Goal: Transaction & Acquisition: Purchase product/service

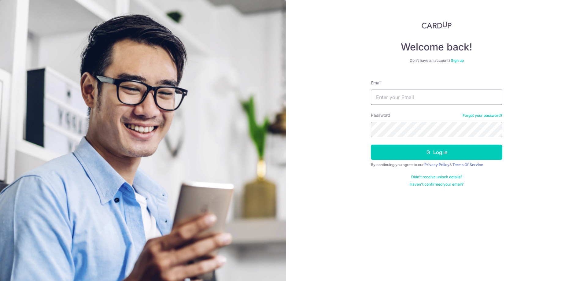
click at [423, 92] on input "Email" at bounding box center [436, 97] width 131 height 15
type input "[EMAIL_ADDRESS][DOMAIN_NAME]"
click at [438, 150] on button "Log in" at bounding box center [436, 152] width 131 height 15
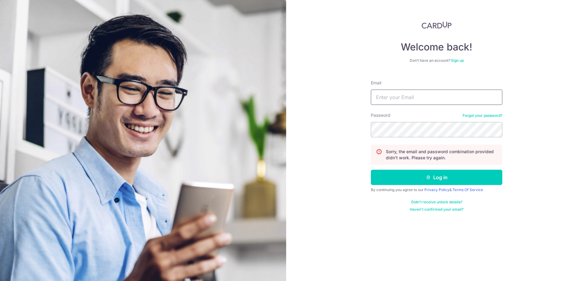
click at [409, 95] on input "Email" at bounding box center [436, 97] width 131 height 15
type input "linzhenp@hotmail.com"
click at [435, 176] on button "Log in" at bounding box center [436, 177] width 131 height 15
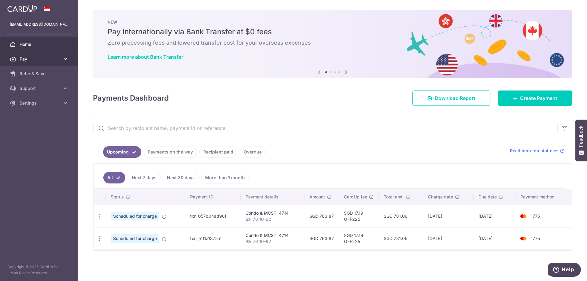
click at [55, 57] on span "Pay" at bounding box center [40, 59] width 40 height 6
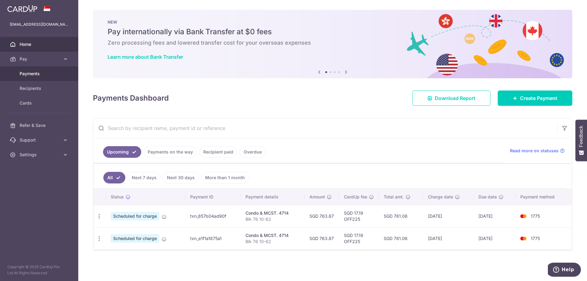
click at [39, 73] on span "Payments" at bounding box center [40, 74] width 40 height 6
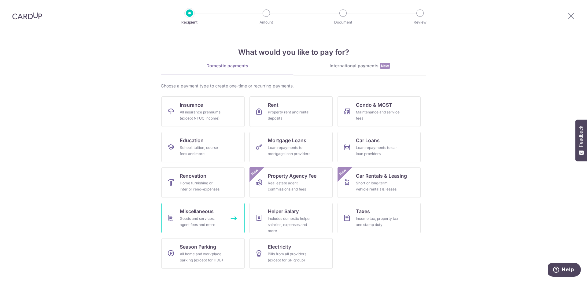
click at [206, 218] on div "Goods and services, agent fees and more" at bounding box center [202, 222] width 44 height 12
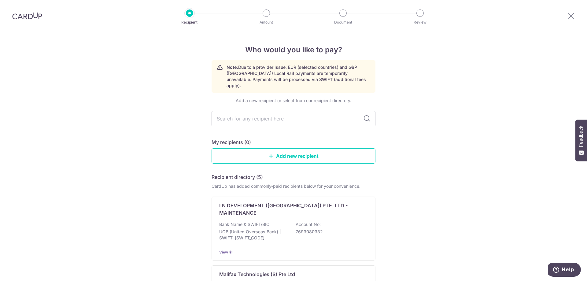
click at [34, 17] on img at bounding box center [27, 15] width 30 height 7
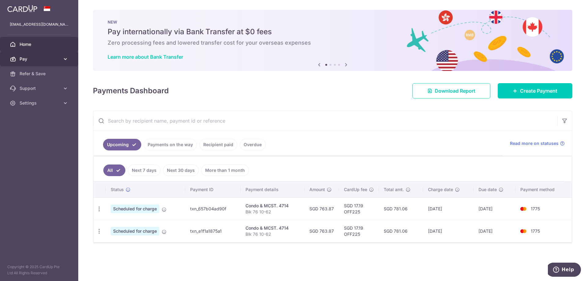
click at [42, 58] on span "Pay" at bounding box center [40, 59] width 40 height 6
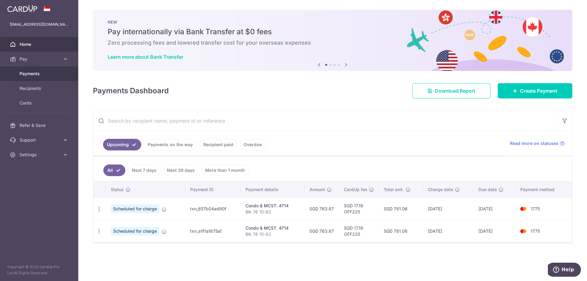
click at [40, 73] on span "Payments" at bounding box center [40, 74] width 40 height 6
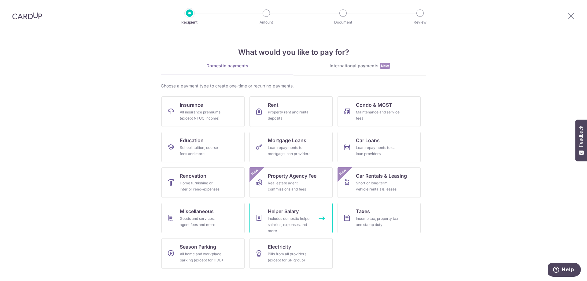
click at [290, 218] on div "Includes domestic helper salaries, expenses and more" at bounding box center [290, 225] width 44 height 18
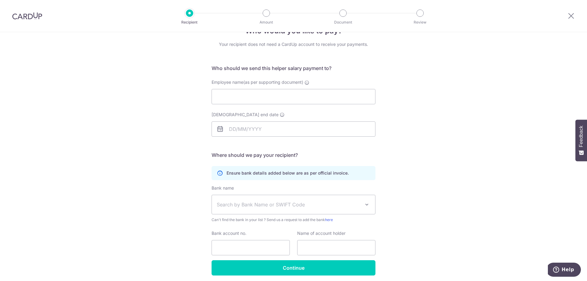
scroll to position [42, 0]
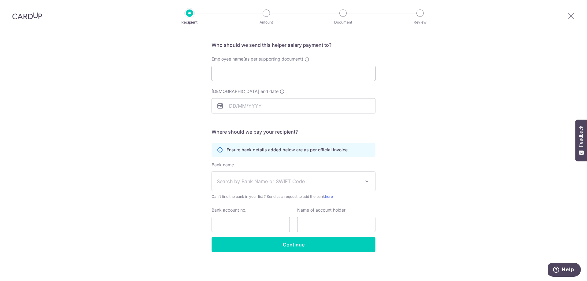
click at [244, 71] on input "Employee name(as per supporting document)" at bounding box center [294, 73] width 164 height 15
type input "Ei Thandar"
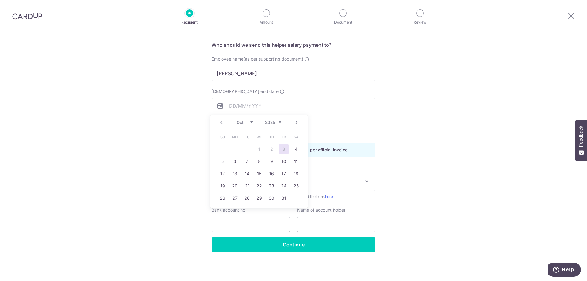
click at [297, 121] on link "Next" at bounding box center [296, 122] width 7 height 7
click at [278, 122] on select "2025 2026 2027 2028 2029 2030 2031 2032 2033 2034 2035" at bounding box center [273, 122] width 16 height 5
click at [275, 195] on link "30" at bounding box center [272, 198] width 10 height 10
type input "30/12/2027"
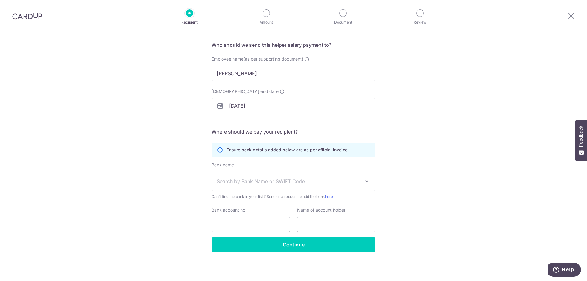
click at [286, 133] on h5 "Where should we pay your recipient?" at bounding box center [294, 131] width 164 height 7
click at [307, 131] on h5 "Where should we pay your recipient?" at bounding box center [294, 131] width 164 height 7
click at [276, 179] on span "Search by Bank Name or SWIFT Code" at bounding box center [289, 181] width 144 height 7
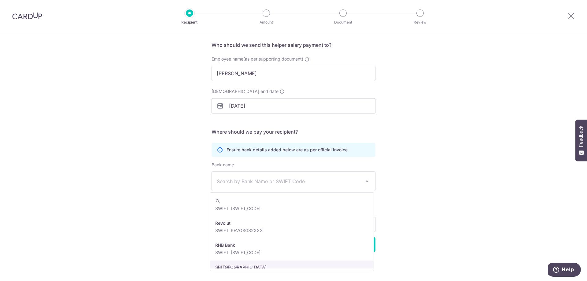
scroll to position [1099, 0]
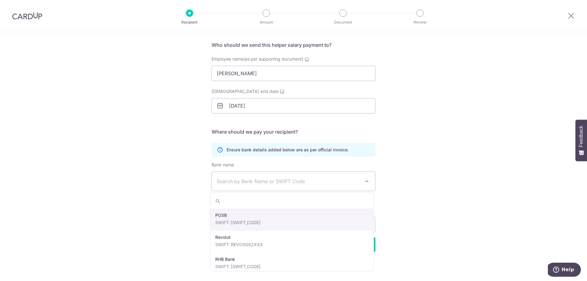
select select "19"
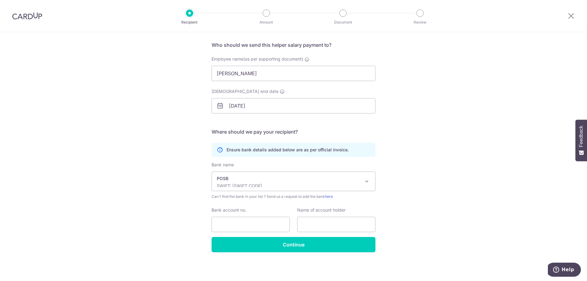
click at [420, 189] on div "Who would you like to pay? Your recipient does not need a CardUp account to rec…" at bounding box center [293, 135] width 587 height 291
click at [245, 223] on input "Bank account no." at bounding box center [251, 224] width 78 height 15
click at [395, 203] on div "Who would you like to pay? Your recipient does not need a CardUp account to rec…" at bounding box center [293, 135] width 587 height 291
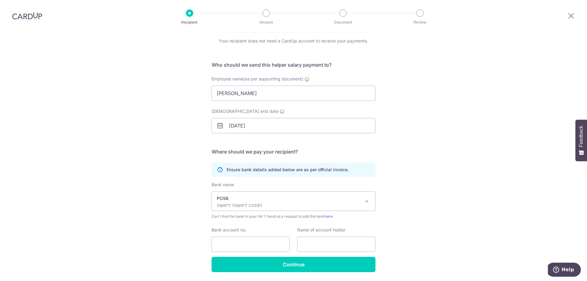
scroll to position [42, 0]
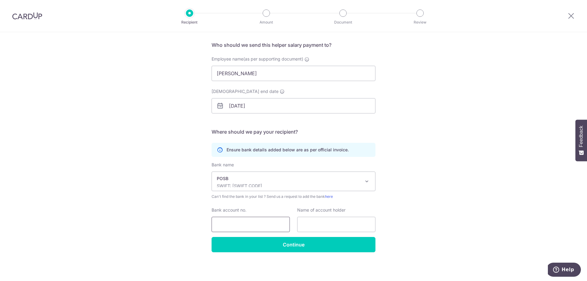
drag, startPoint x: 247, startPoint y: 223, endPoint x: 260, endPoint y: 222, distance: 13.2
click at [247, 223] on input "Bank account no." at bounding box center [251, 224] width 78 height 15
type input "4513125679"
click at [330, 220] on input "text" at bounding box center [336, 224] width 78 height 15
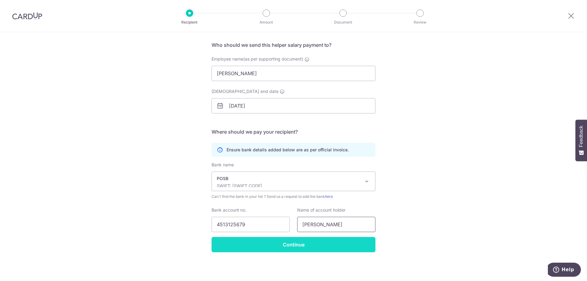
type input "Ei Thandar"
click at [314, 244] on input "Continue" at bounding box center [294, 244] width 164 height 15
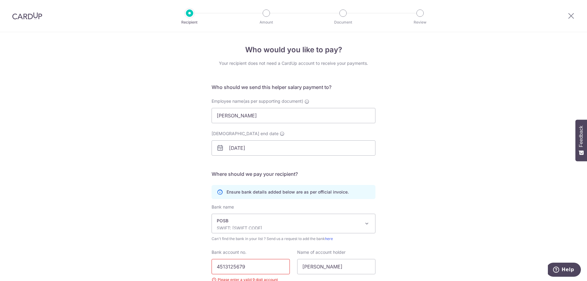
scroll to position [57, 0]
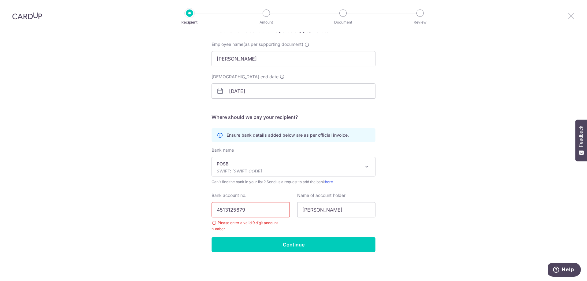
drag, startPoint x: 567, startPoint y: 17, endPoint x: 318, endPoint y: 24, distance: 249.9
click at [567, 17] on icon at bounding box center [570, 16] width 7 height 8
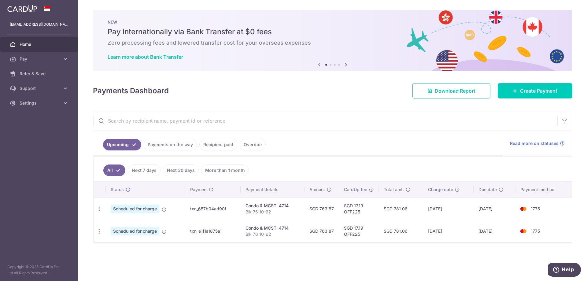
click at [346, 65] on icon at bounding box center [345, 65] width 7 height 8
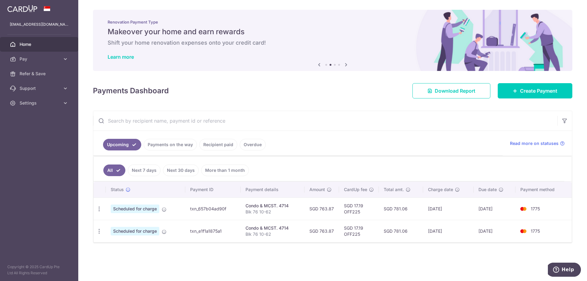
click at [346, 65] on icon at bounding box center [345, 65] width 7 height 8
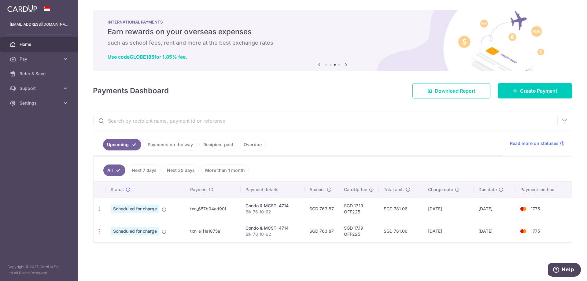
click at [346, 65] on icon at bounding box center [345, 65] width 7 height 8
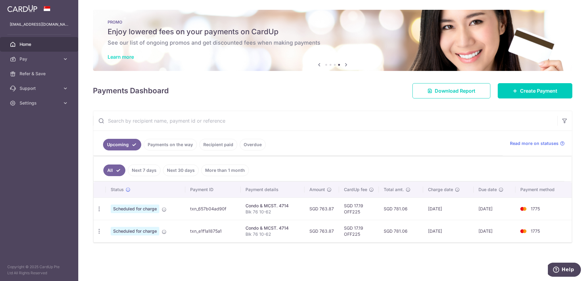
click at [127, 56] on link "Learn more" at bounding box center [121, 57] width 26 height 6
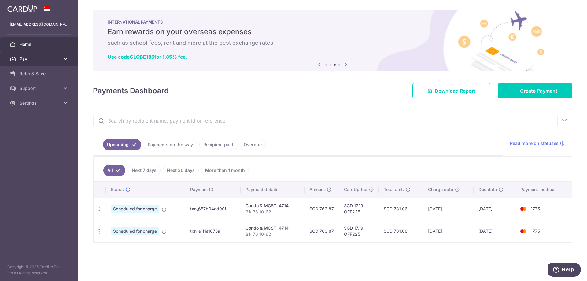
click at [28, 58] on span "Pay" at bounding box center [40, 59] width 40 height 6
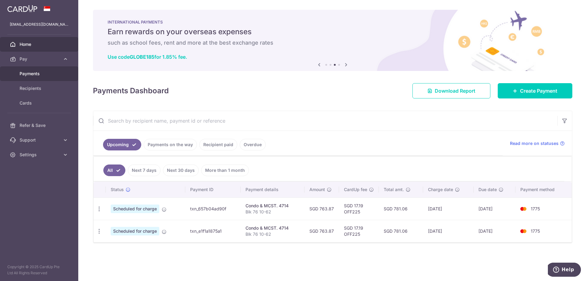
click at [28, 72] on span "Payments" at bounding box center [40, 74] width 40 height 6
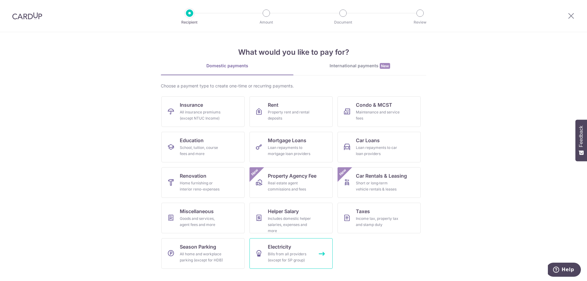
click at [283, 252] on div "Bills from all providers (except for SP group)" at bounding box center [290, 257] width 44 height 12
click at [268, 15] on div at bounding box center [266, 12] width 7 height 7
click at [265, 13] on div at bounding box center [266, 12] width 7 height 7
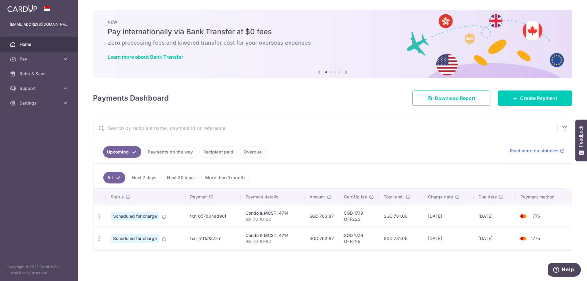
click at [345, 72] on icon at bounding box center [345, 72] width 7 height 8
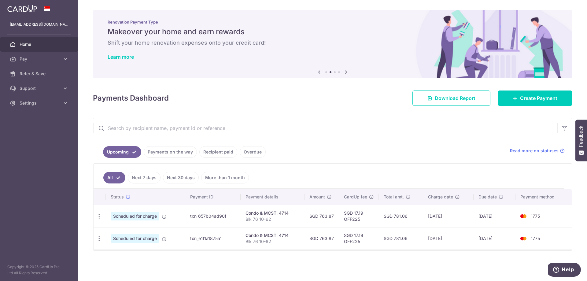
click at [345, 72] on icon at bounding box center [345, 72] width 7 height 8
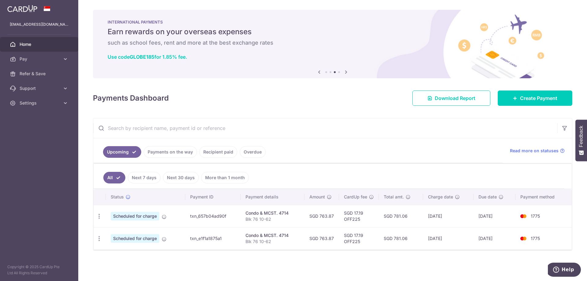
click at [345, 72] on icon at bounding box center [345, 72] width 7 height 8
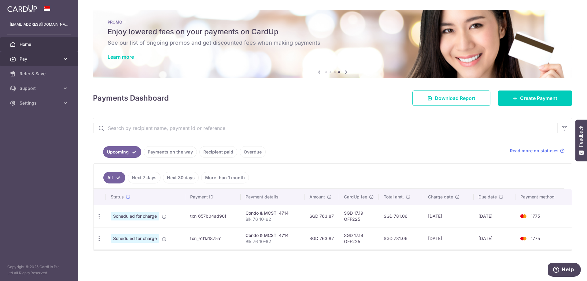
click at [22, 60] on span "Pay" at bounding box center [40, 59] width 40 height 6
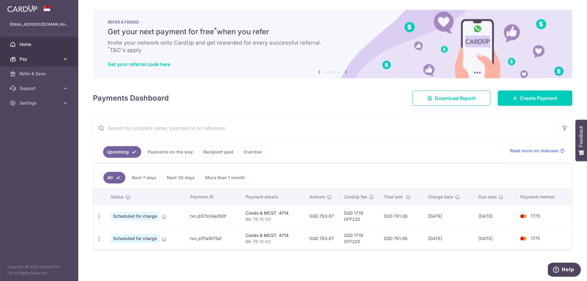
click at [37, 57] on span "Pay" at bounding box center [40, 59] width 40 height 6
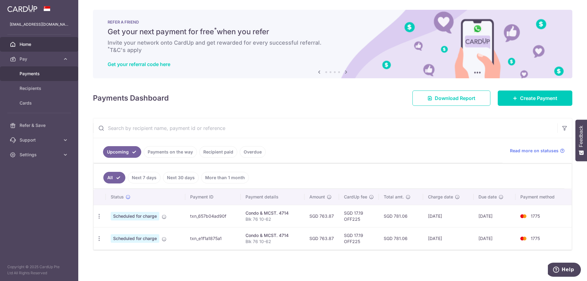
click at [39, 74] on span "Payments" at bounding box center [40, 74] width 40 height 6
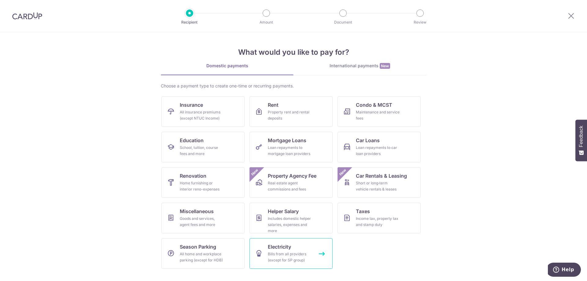
click at [262, 258] on link "Electricity Bills from all providers (except for SP group)" at bounding box center [290, 253] width 83 height 31
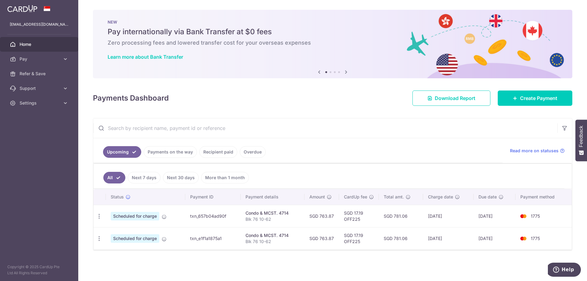
click at [34, 45] on span "Home" at bounding box center [40, 44] width 40 height 6
click at [38, 55] on link "Pay" at bounding box center [39, 59] width 78 height 15
click at [28, 78] on link "Payments" at bounding box center [39, 73] width 78 height 15
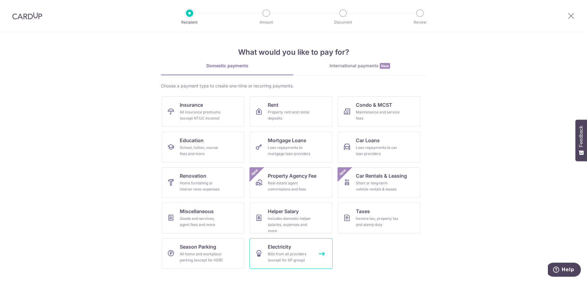
click at [321, 253] on link "Electricity Bills from all providers (except for SP group)" at bounding box center [290, 253] width 83 height 31
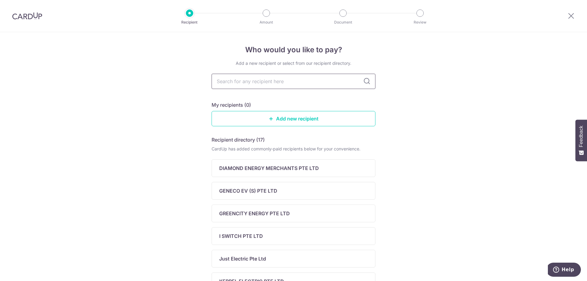
click at [277, 81] on input "text" at bounding box center [294, 81] width 164 height 15
click at [484, 178] on div "Who would you like to pay? Add a new recipient or select from our recipient dir…" at bounding box center [293, 258] width 587 height 453
click at [571, 13] on icon at bounding box center [570, 16] width 7 height 8
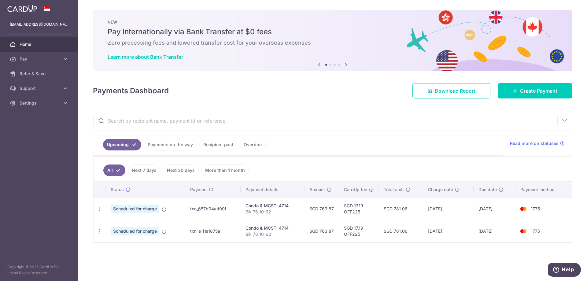
click at [21, 12] on img at bounding box center [22, 8] width 30 height 7
click at [29, 103] on span "Settings" at bounding box center [40, 103] width 40 height 6
click at [28, 132] on span "Logout" at bounding box center [40, 132] width 40 height 6
